Goal: Task Accomplishment & Management: Manage account settings

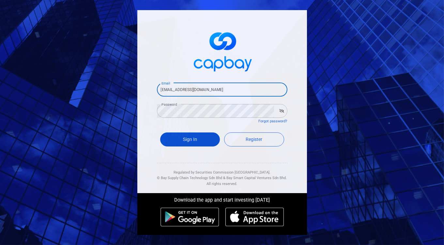
click at [201, 144] on button "Sign In" at bounding box center [190, 139] width 60 height 14
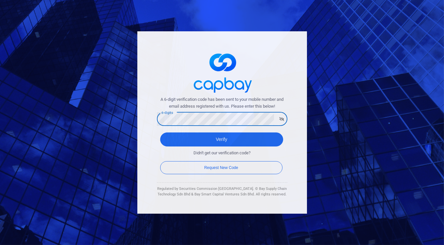
click at [160, 132] on button "Verify" at bounding box center [221, 139] width 123 height 14
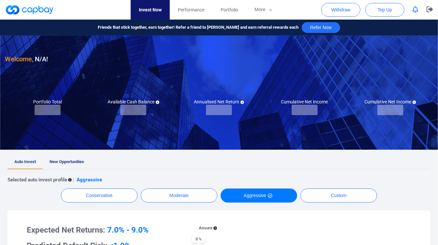
checkbox input "true"
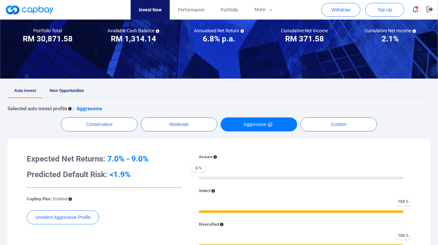
scroll to position [72, 0]
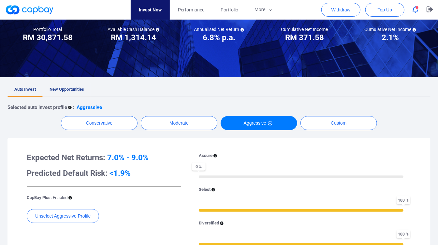
click at [62, 86] on link "New Opportunities" at bounding box center [67, 90] width 48 height 14
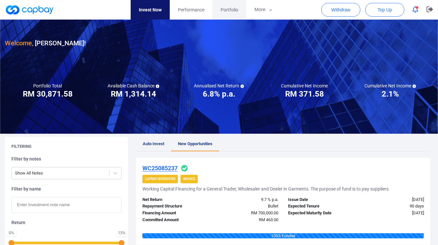
click at [234, 8] on span "Portfolio" at bounding box center [230, 9] width 18 height 7
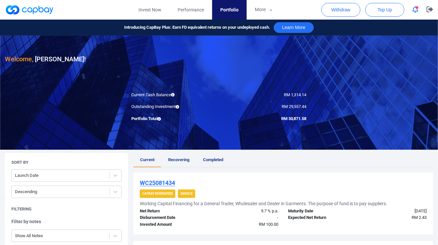
click at [416, 9] on icon "button" at bounding box center [416, 9] width 6 height 7
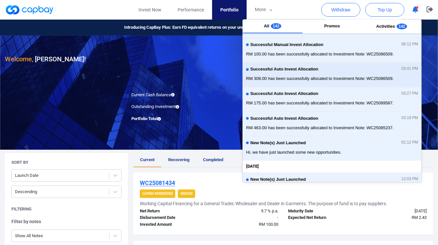
scroll to position [72, 0]
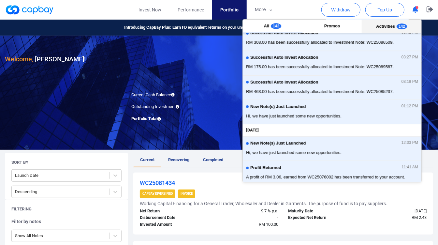
click at [390, 28] on span "Activities" at bounding box center [385, 26] width 19 height 5
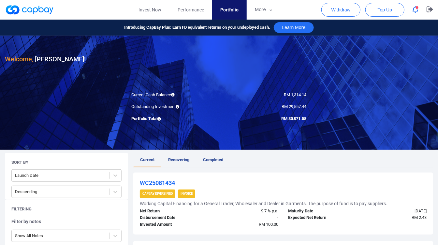
click at [53, 19] on div at bounding box center [29, 10] width 49 height 20
click at [41, 11] on link at bounding box center [29, 10] width 49 height 10
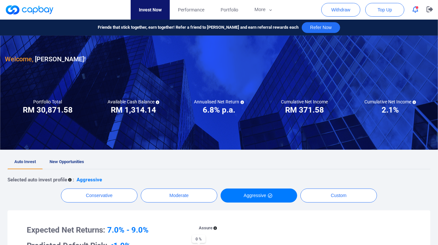
click at [60, 54] on h3 "Welcome, [PERSON_NAME] !" at bounding box center [45, 59] width 81 height 10
drag, startPoint x: 56, startPoint y: 85, endPoint x: 54, endPoint y: 91, distance: 6.4
click at [56, 85] on div at bounding box center [219, 93] width 438 height 114
click at [54, 112] on h3 "RM 30,871.58" at bounding box center [48, 110] width 50 height 10
click at [64, 157] on link "New Opportunities" at bounding box center [67, 162] width 48 height 14
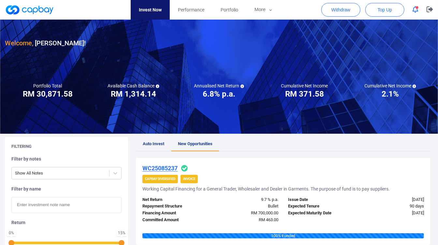
drag, startPoint x: 32, startPoint y: 40, endPoint x: 131, endPoint y: 15, distance: 102.0
click at [32, 41] on span "Welcome," at bounding box center [19, 43] width 28 height 8
click at [154, 7] on link "Invest Now" at bounding box center [150, 10] width 39 height 20
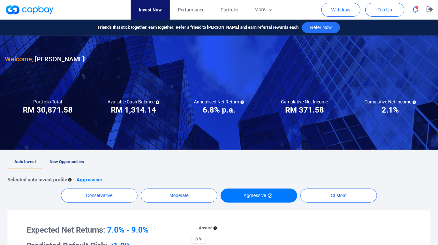
click at [42, 15] on link at bounding box center [29, 10] width 49 height 10
click at [41, 11] on link at bounding box center [29, 10] width 49 height 10
